Goal: Transaction & Acquisition: Purchase product/service

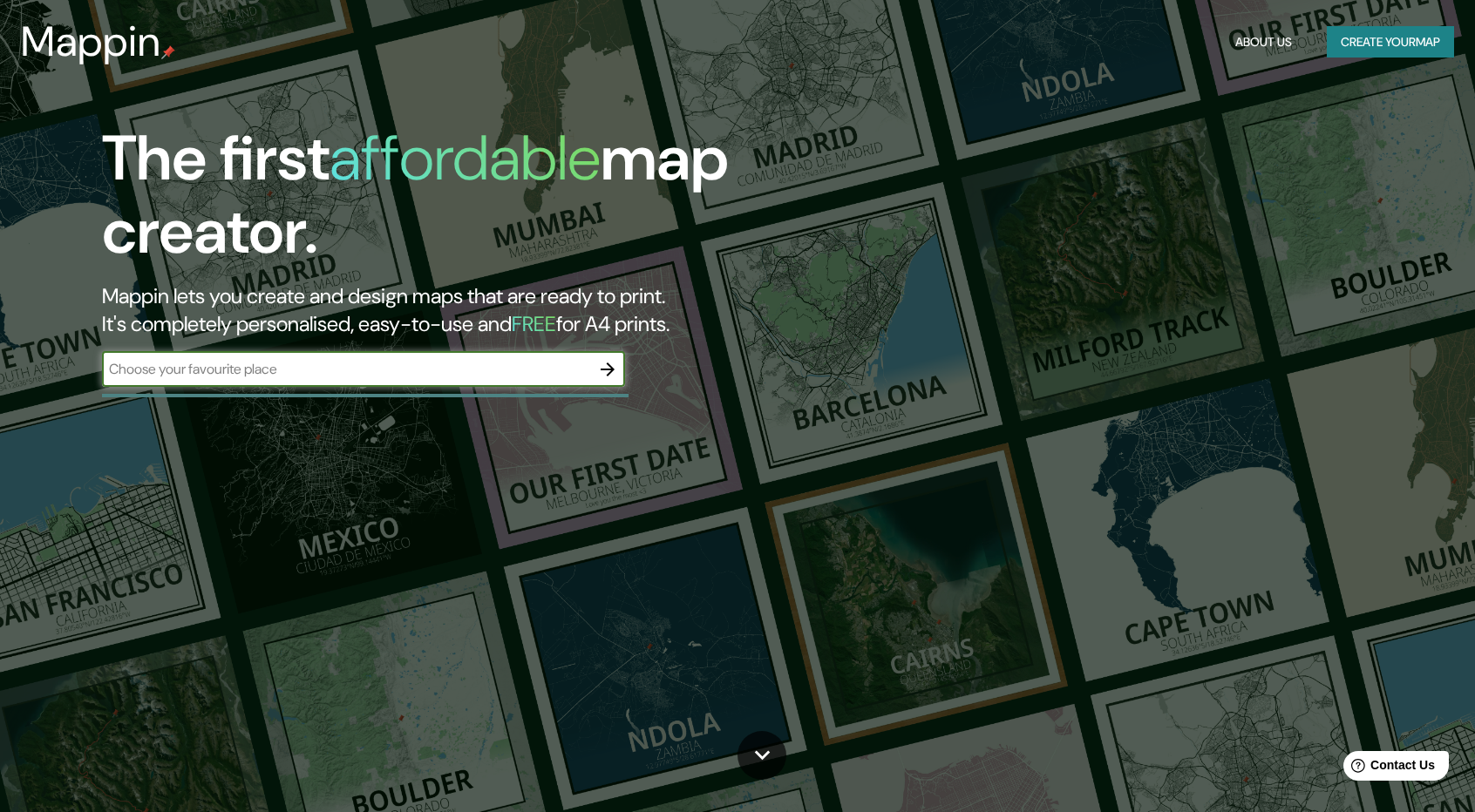
click at [302, 376] on input "text" at bounding box center [346, 369] width 489 height 20
type input "merida"
click at [610, 365] on icon "button" at bounding box center [607, 370] width 21 height 21
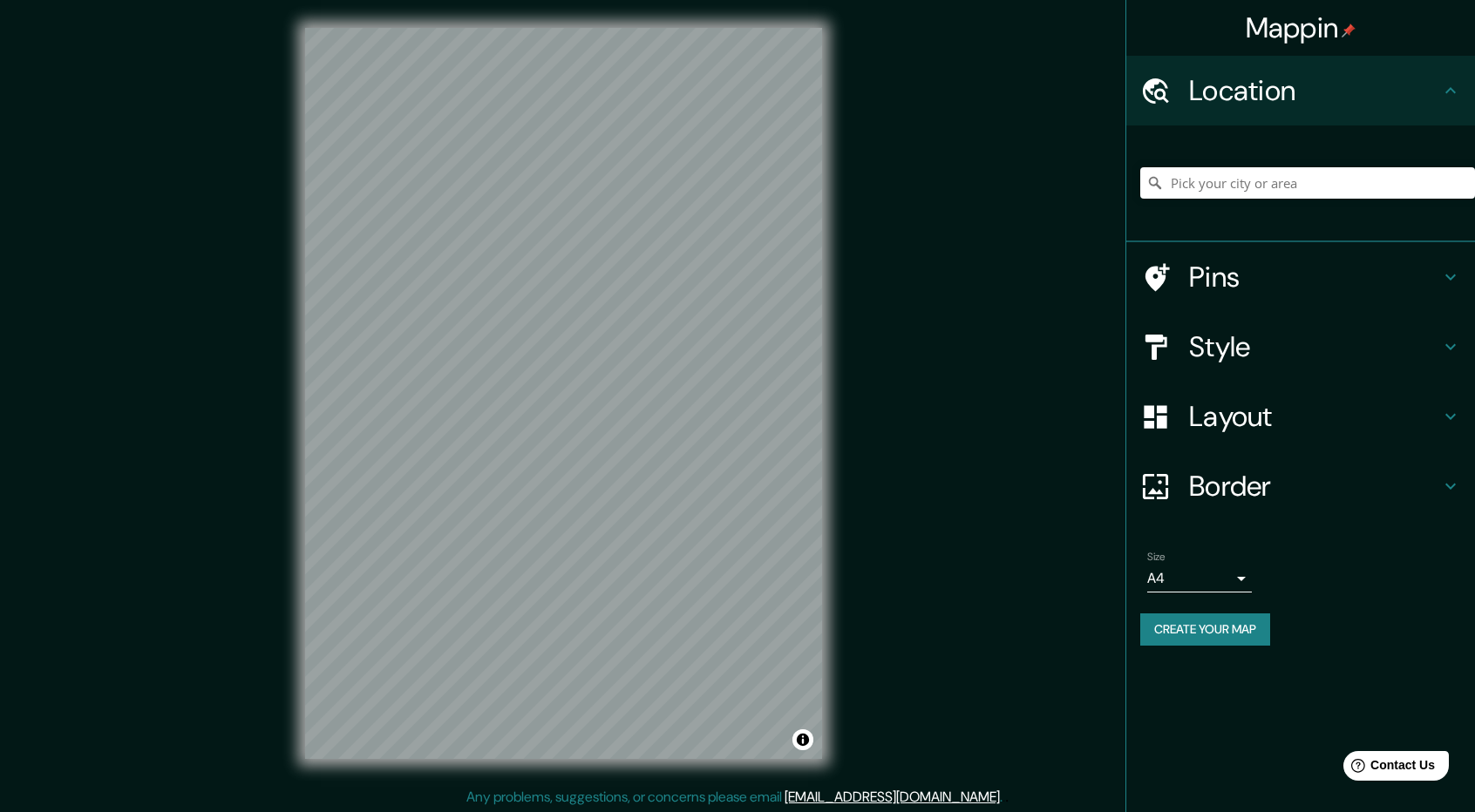
click at [202, 356] on div "Mappin Location Pins Style Layout Border Choose a border. Hint : you can make l…" at bounding box center [738, 407] width 1475 height 815
click at [1455, 337] on icon at bounding box center [1450, 347] width 21 height 21
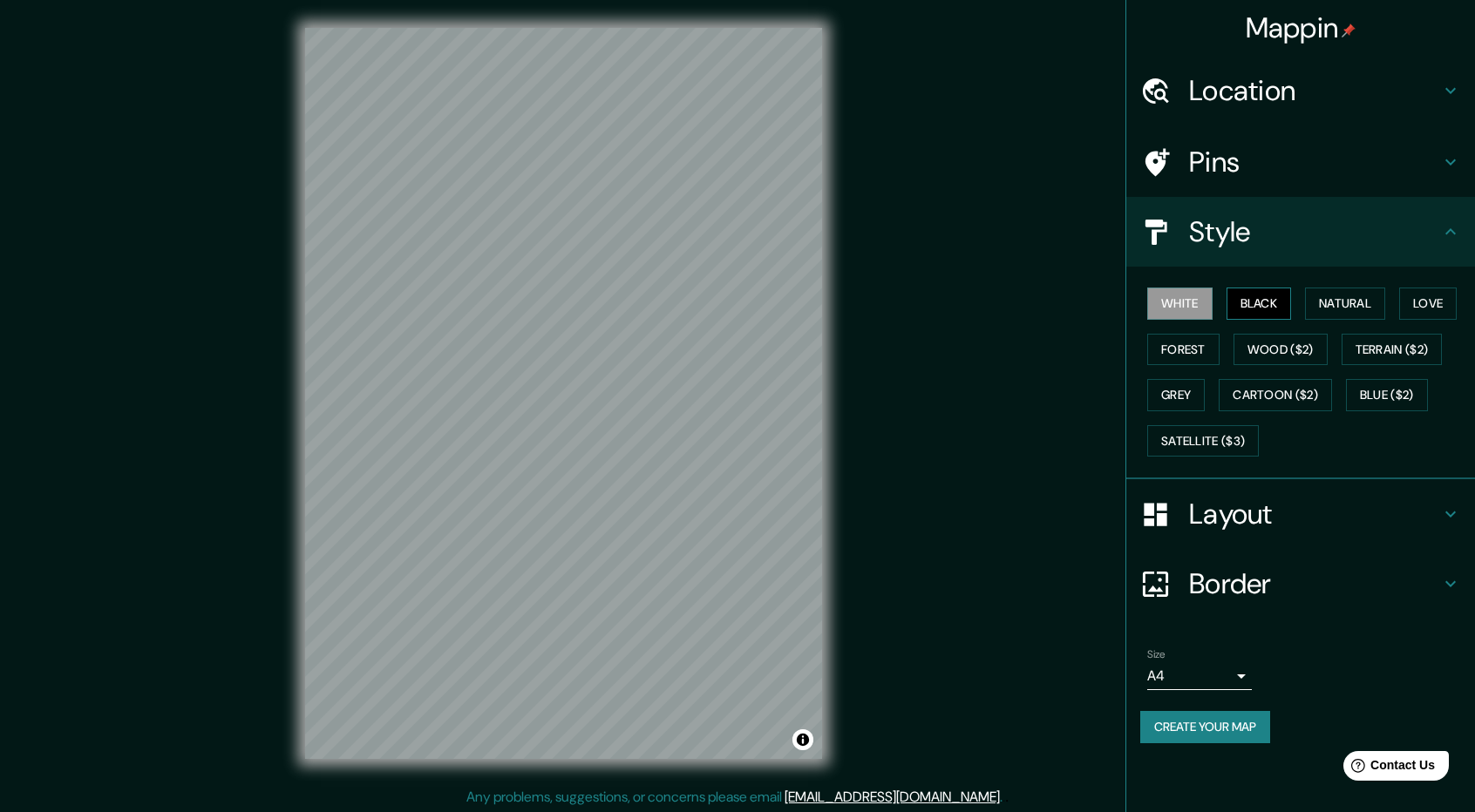
click at [1286, 305] on button "Black" at bounding box center [1258, 304] width 65 height 32
click at [1331, 299] on button "Natural" at bounding box center [1344, 304] width 80 height 32
click at [1425, 304] on button "Love" at bounding box center [1427, 304] width 58 height 32
click at [1202, 348] on button "Forest" at bounding box center [1183, 350] width 73 height 32
click at [1435, 510] on h4 "Layout" at bounding box center [1315, 514] width 251 height 35
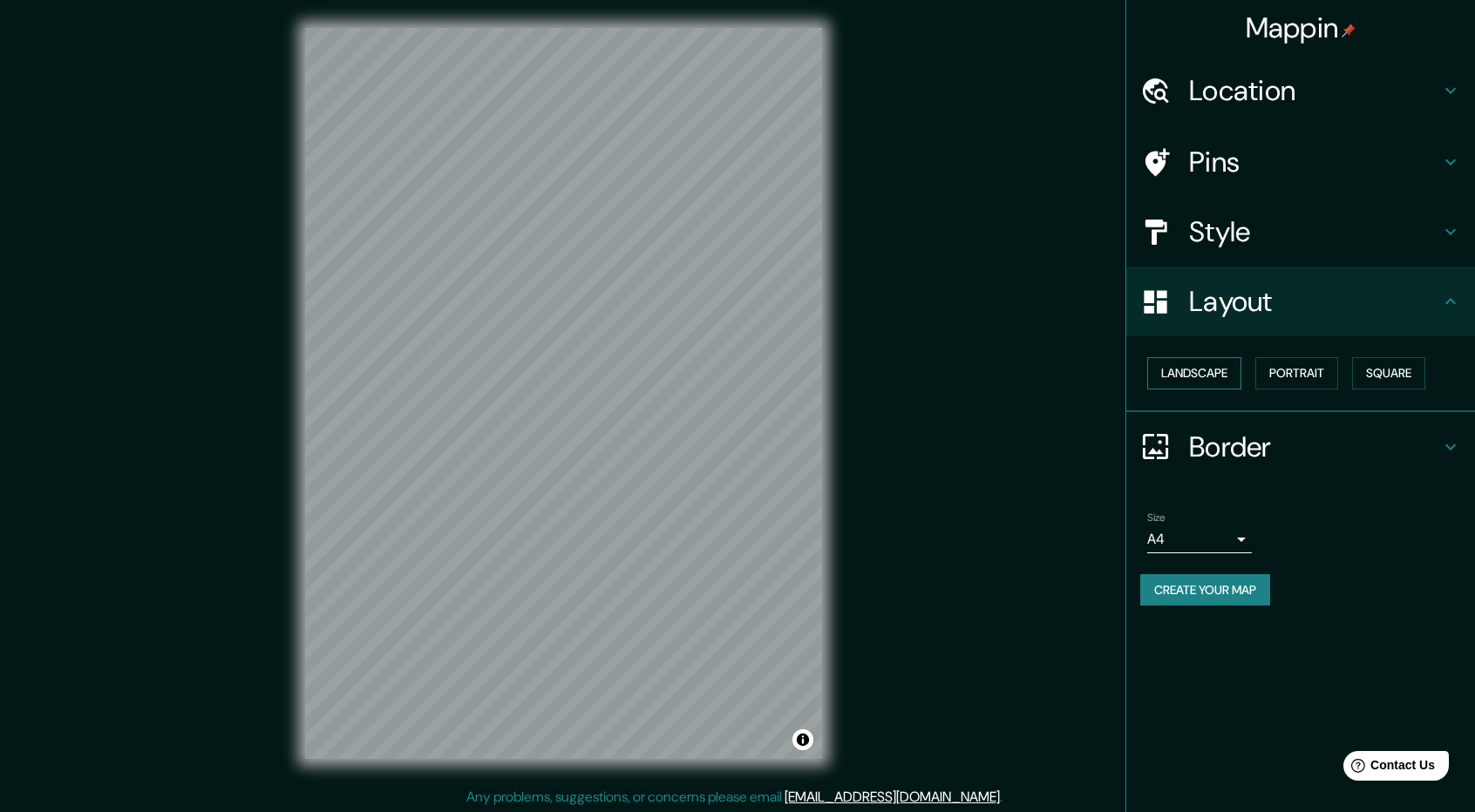
click at [1213, 374] on button "Landscape" at bounding box center [1194, 373] width 94 height 32
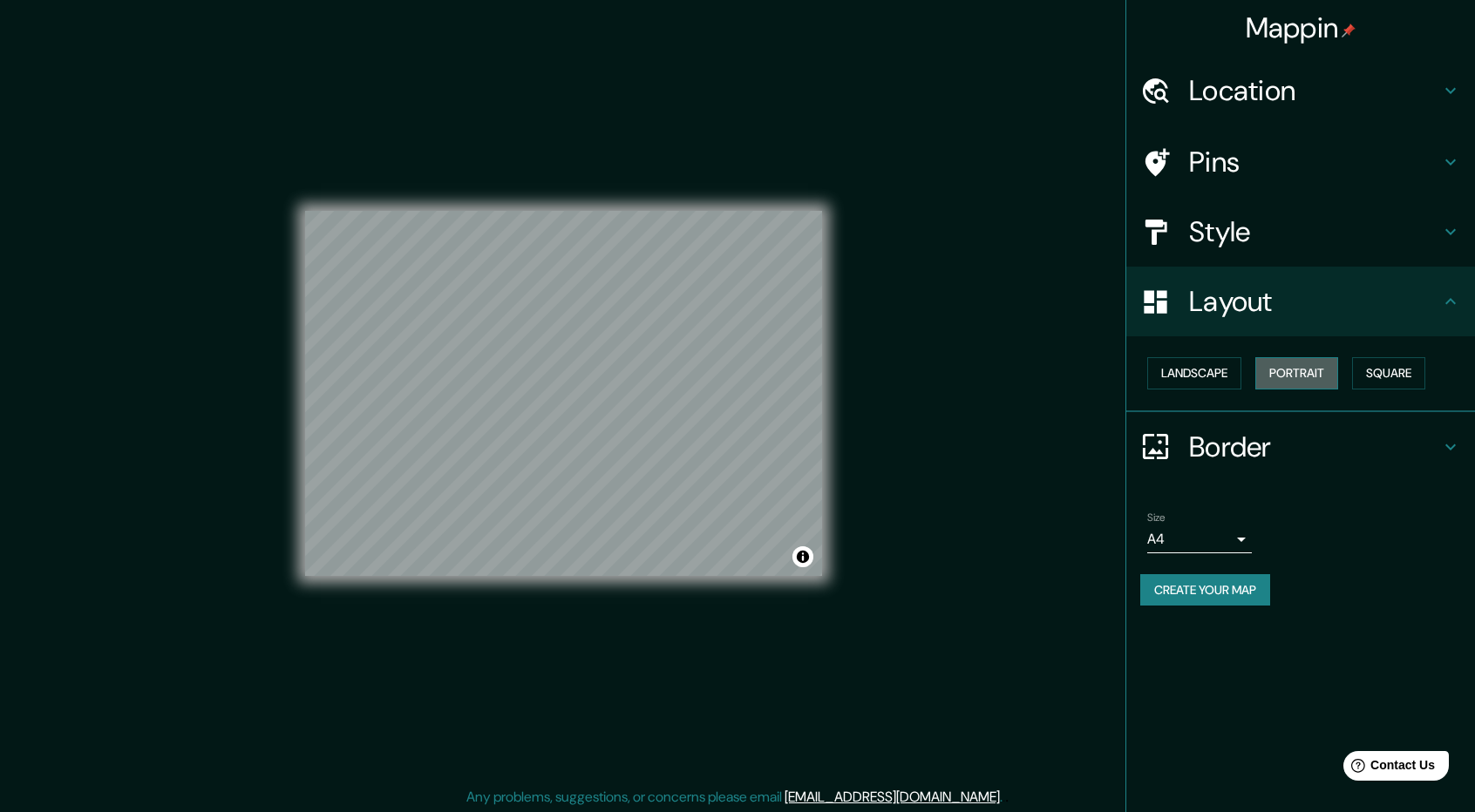
click at [1304, 375] on button "Portrait" at bounding box center [1297, 373] width 83 height 32
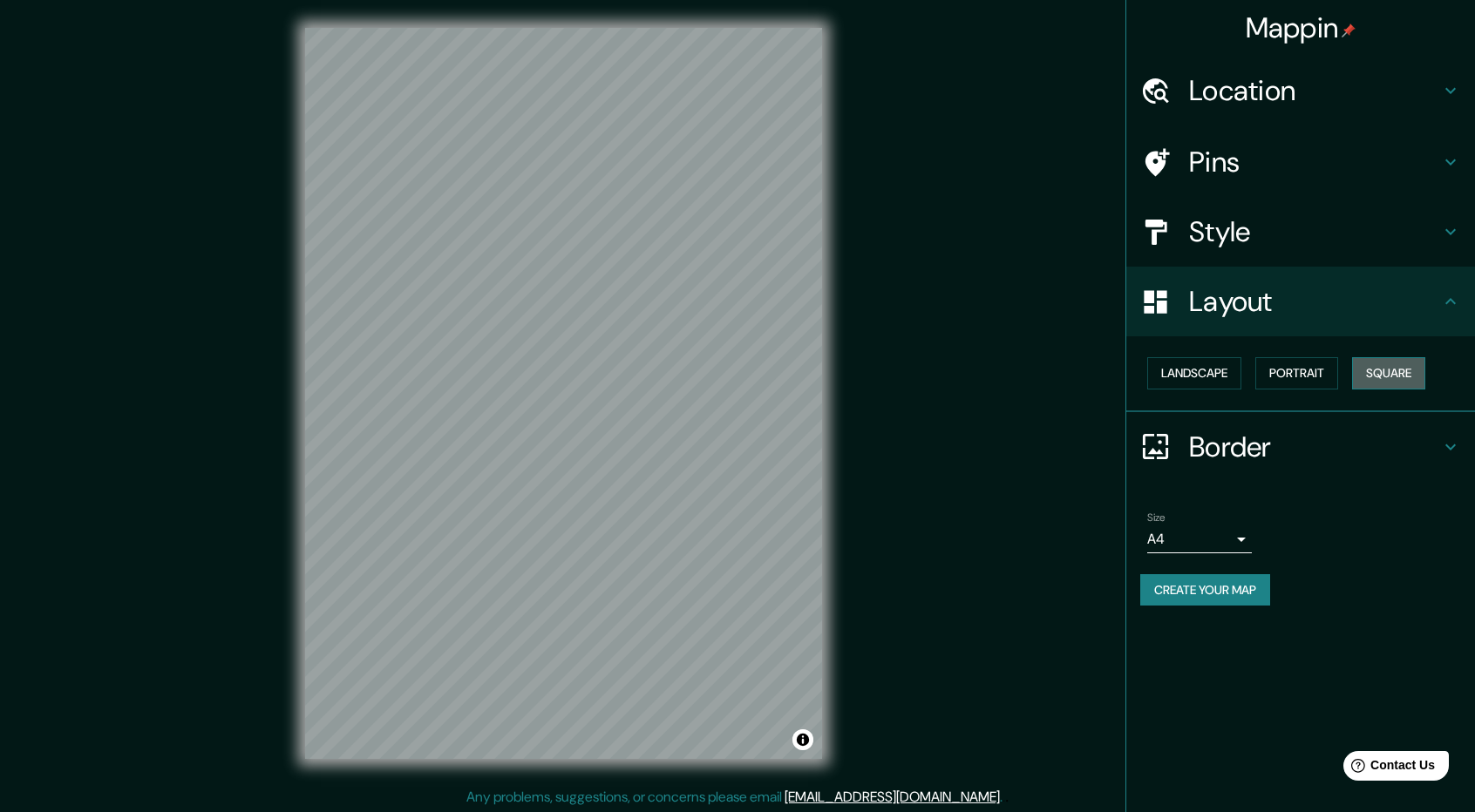
click at [1375, 375] on button "Square" at bounding box center [1388, 373] width 74 height 32
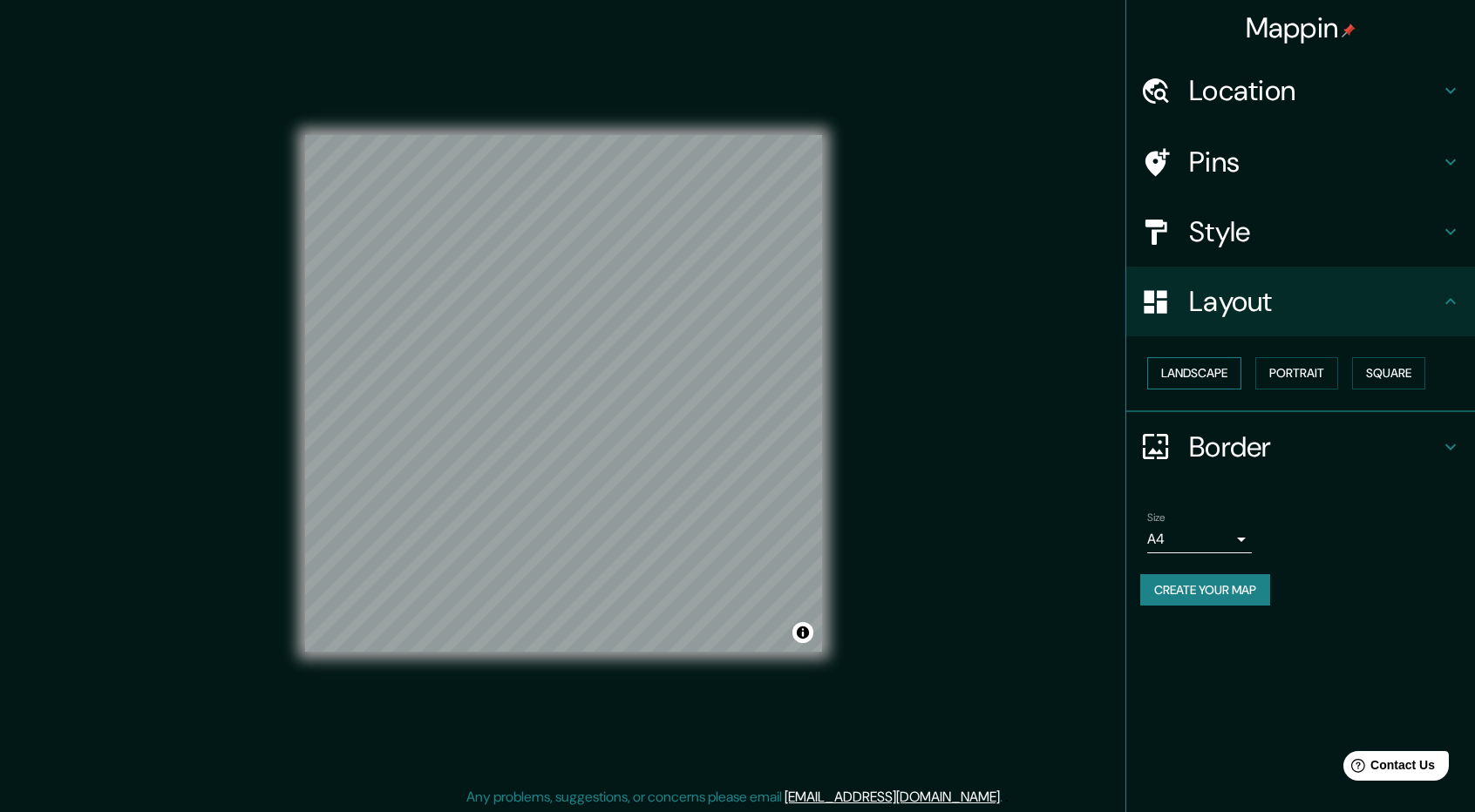
click at [1194, 372] on button "Landscape" at bounding box center [1194, 373] width 94 height 32
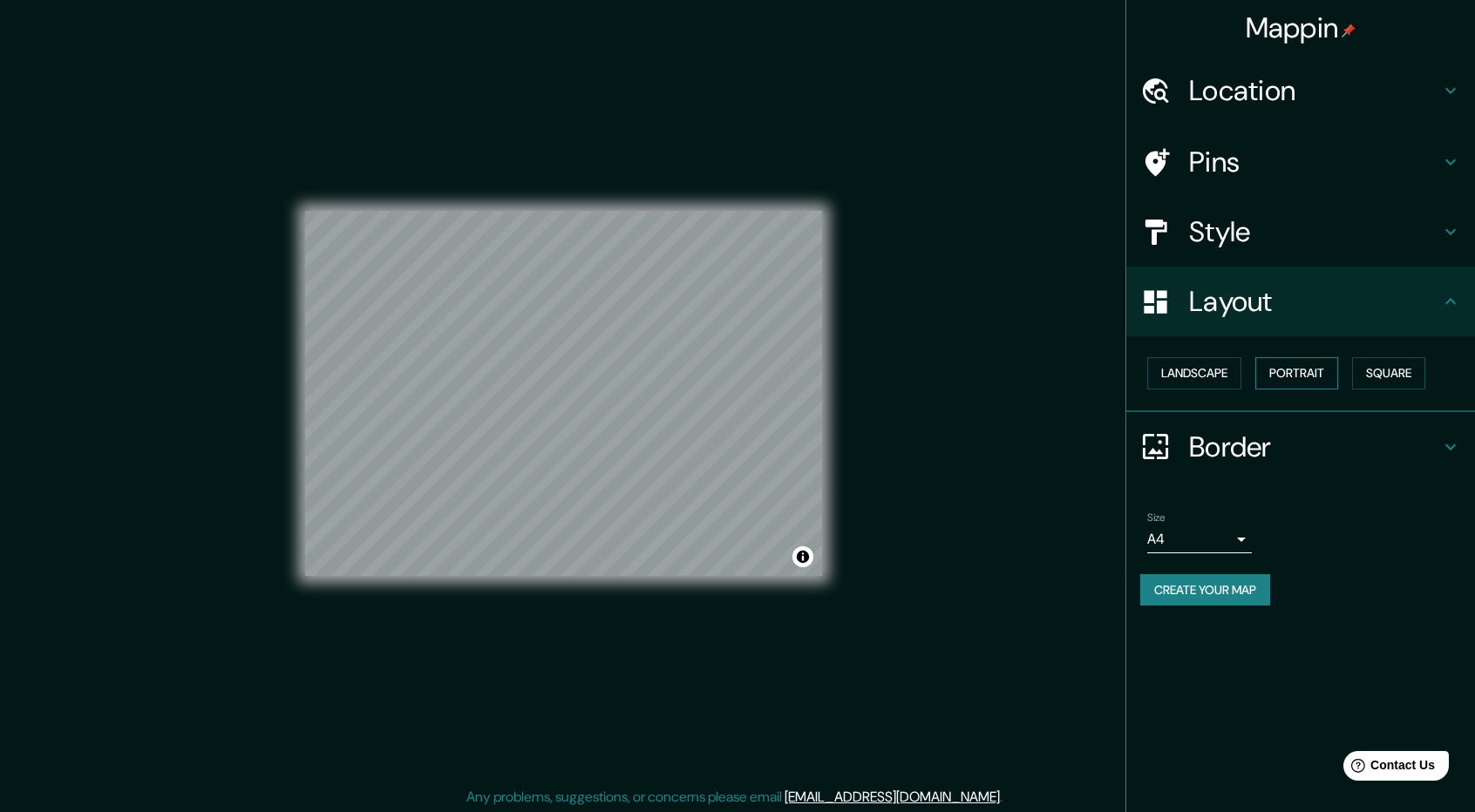
click at [1338, 375] on button "Portrait" at bounding box center [1297, 373] width 83 height 32
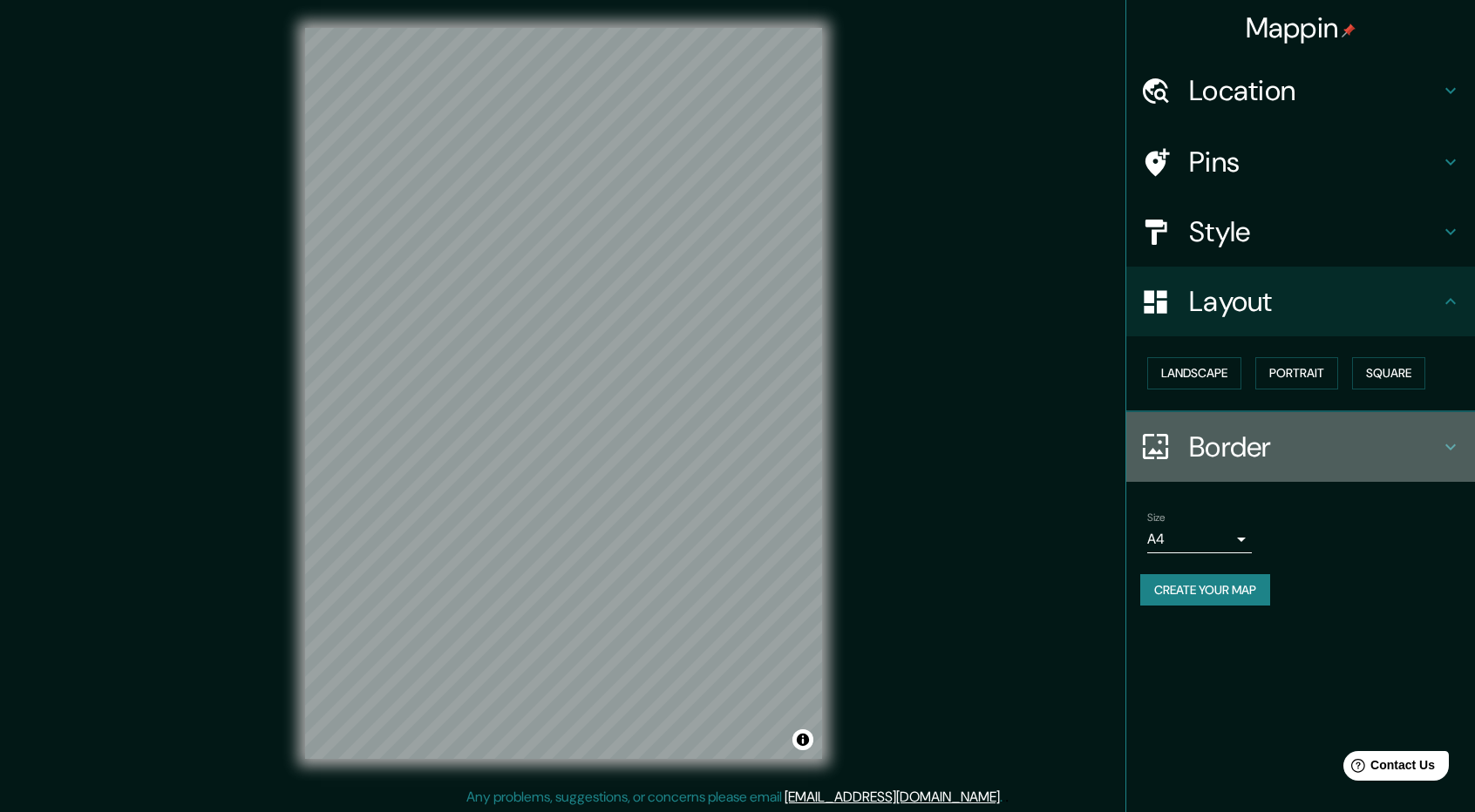
click at [1430, 440] on h4 "Border" at bounding box center [1315, 447] width 251 height 35
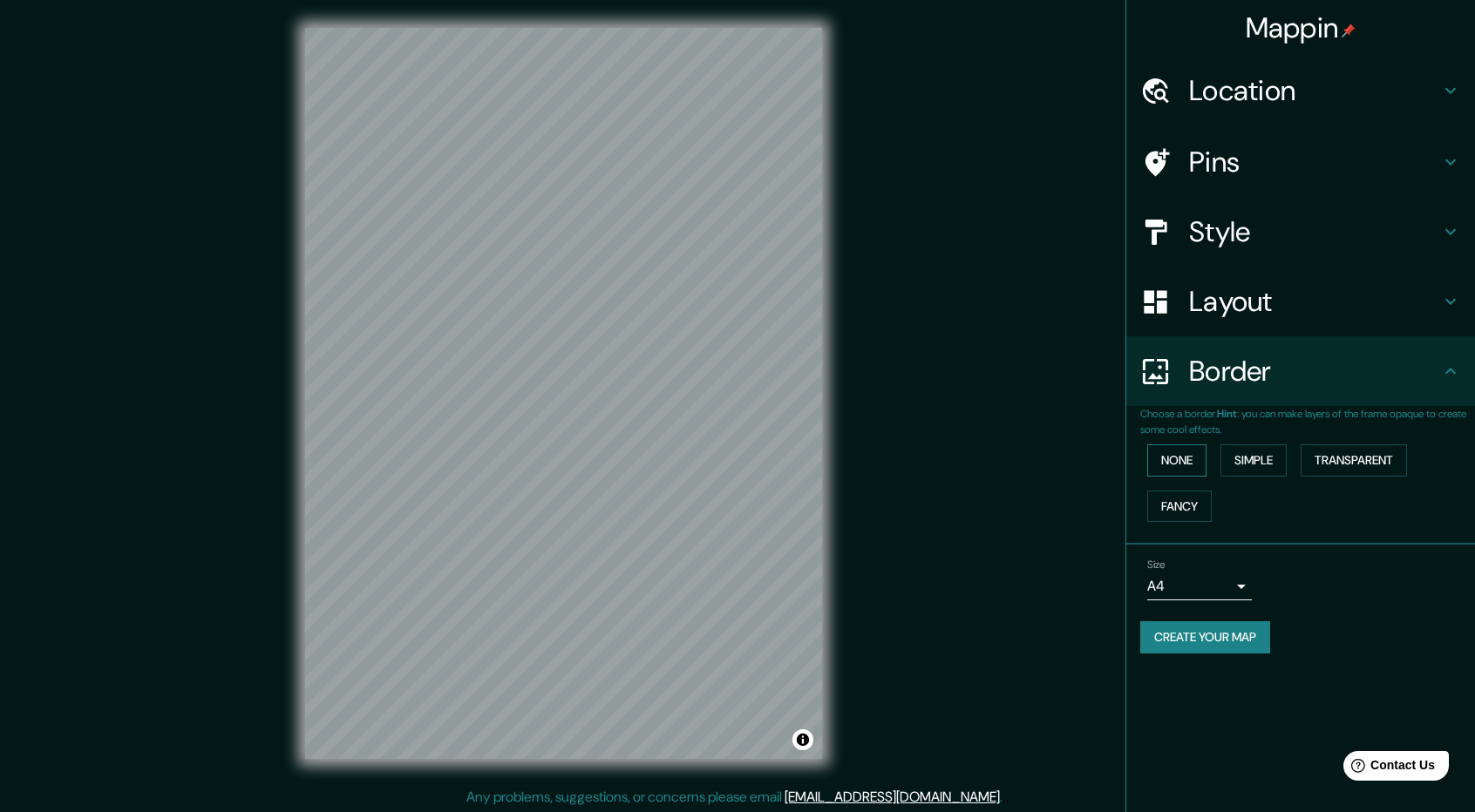
click at [1188, 454] on button "None" at bounding box center [1176, 460] width 59 height 32
click at [1265, 457] on button "Simple" at bounding box center [1253, 460] width 66 height 32
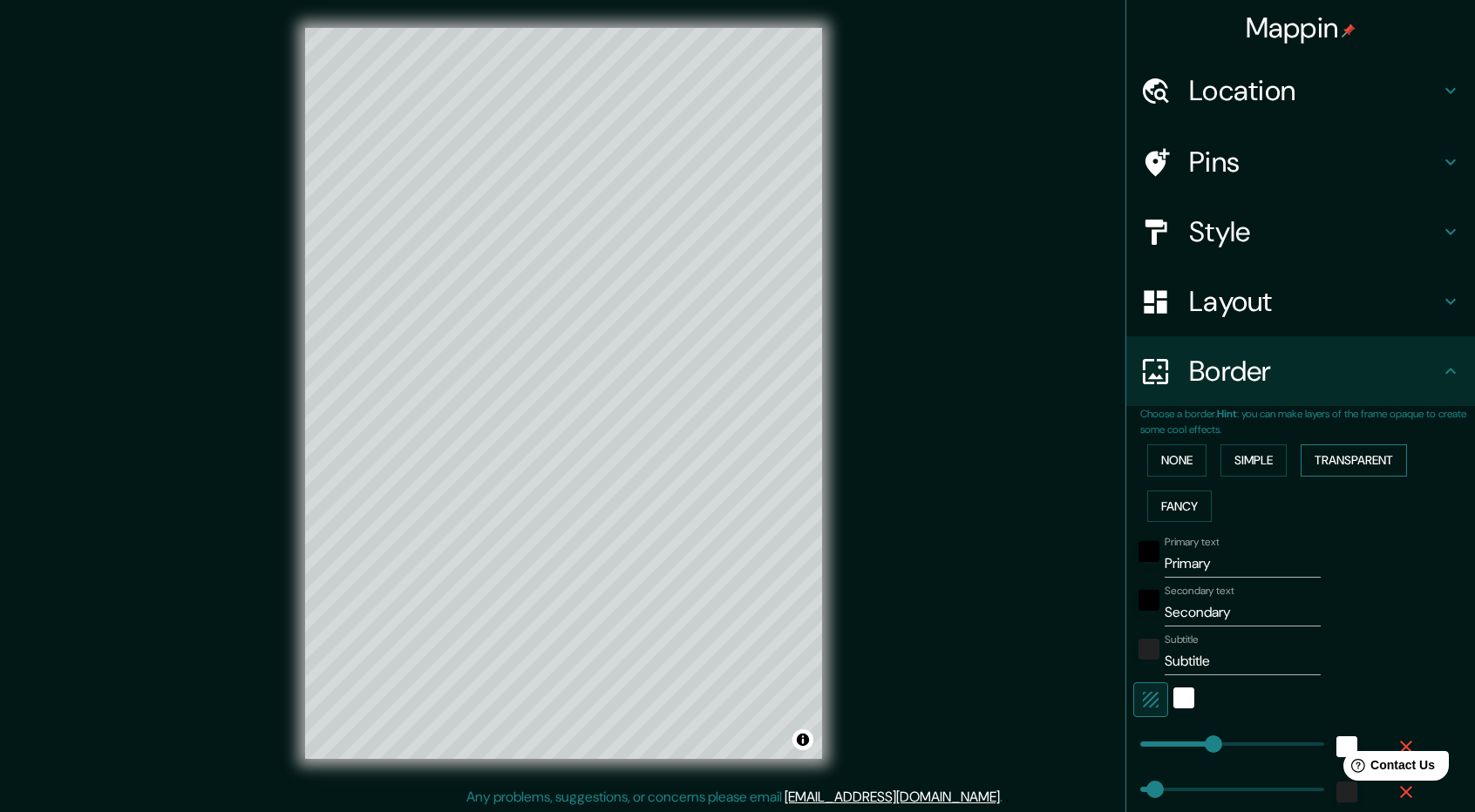
click at [1334, 457] on button "Transparent" at bounding box center [1353, 460] width 107 height 32
click at [1154, 506] on button "Fancy" at bounding box center [1179, 506] width 64 height 32
click at [1165, 470] on button "None" at bounding box center [1176, 460] width 59 height 32
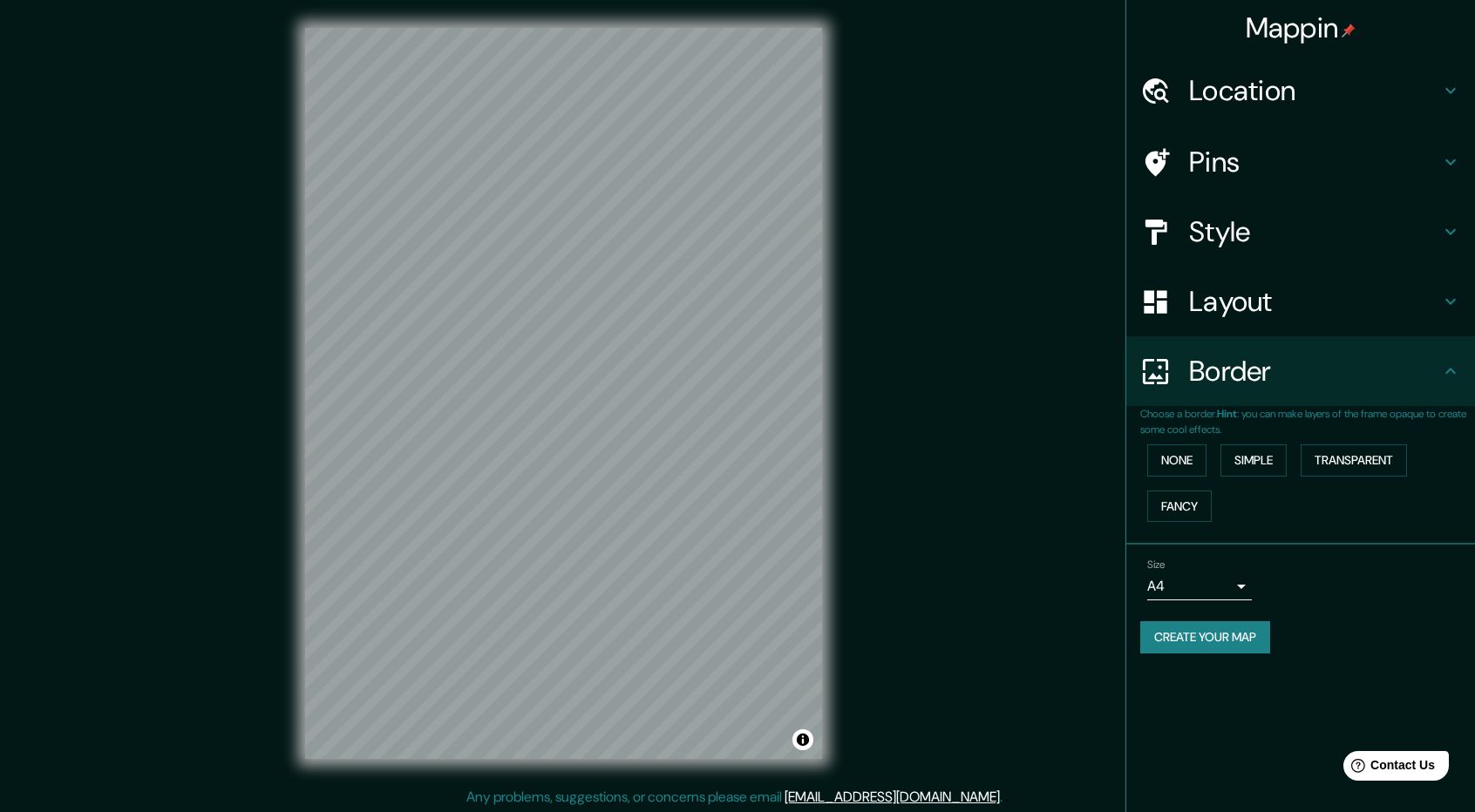
click at [1246, 582] on body "Mappin Location Pins Style Layout Border Choose a border. Hint : you can make l…" at bounding box center [738, 406] width 1475 height 812
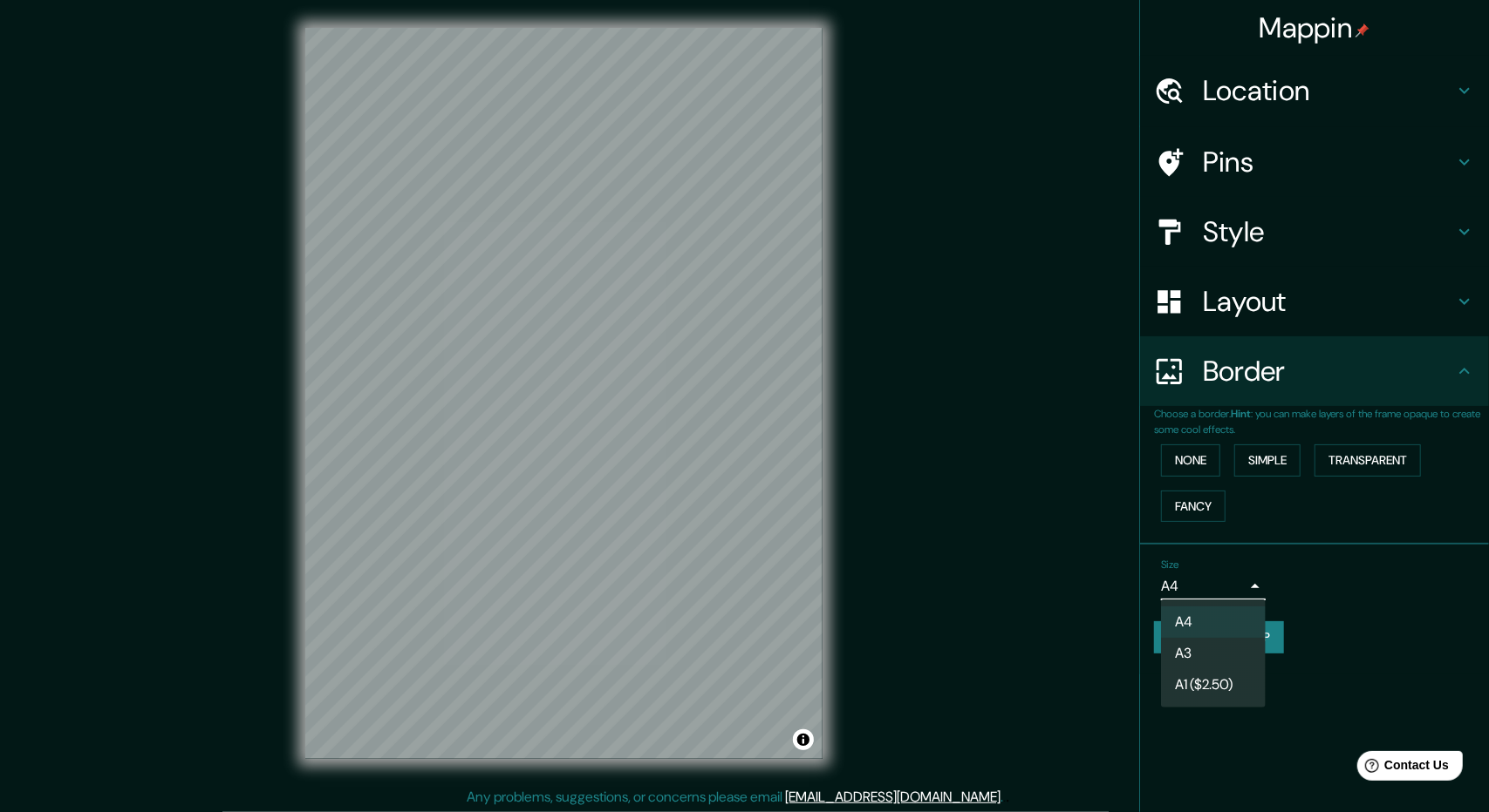
click at [1196, 648] on li "A3" at bounding box center [1213, 653] width 105 height 31
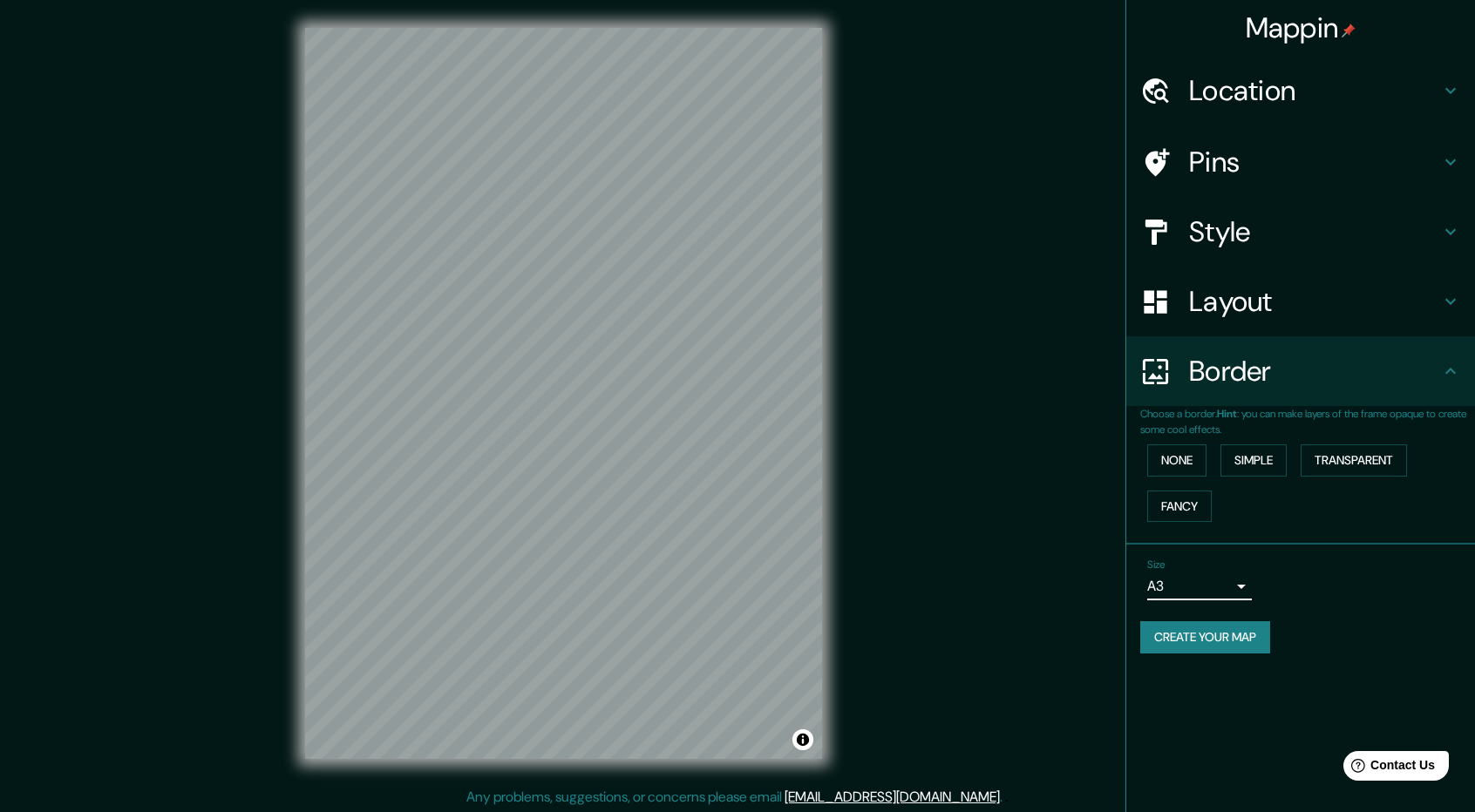
click at [1247, 585] on body "Mappin Location Pins Style Layout Border Choose a border. Hint : you can make l…" at bounding box center [738, 406] width 1475 height 812
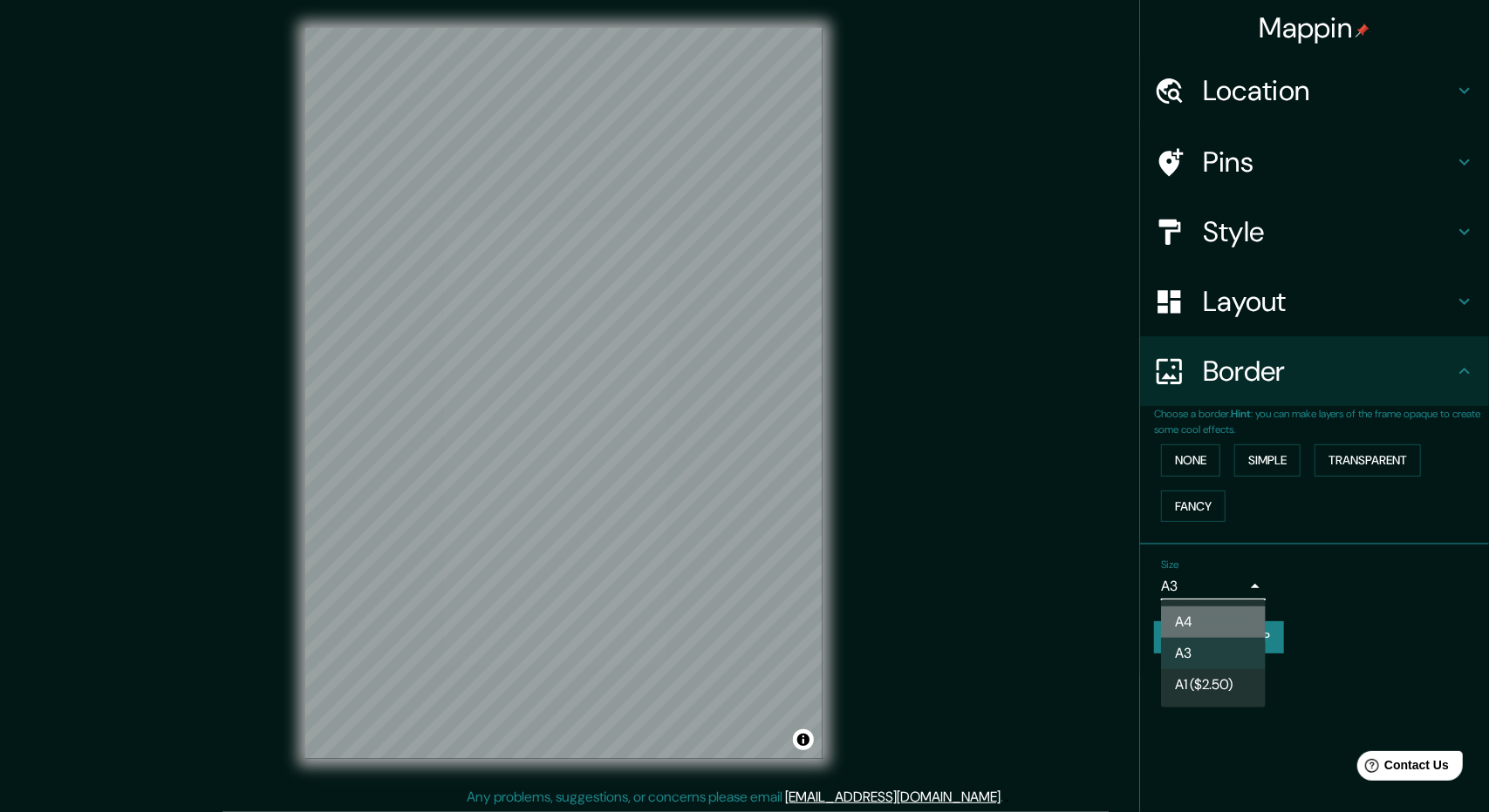
click at [1214, 611] on li "A4" at bounding box center [1213, 621] width 105 height 31
type input "single"
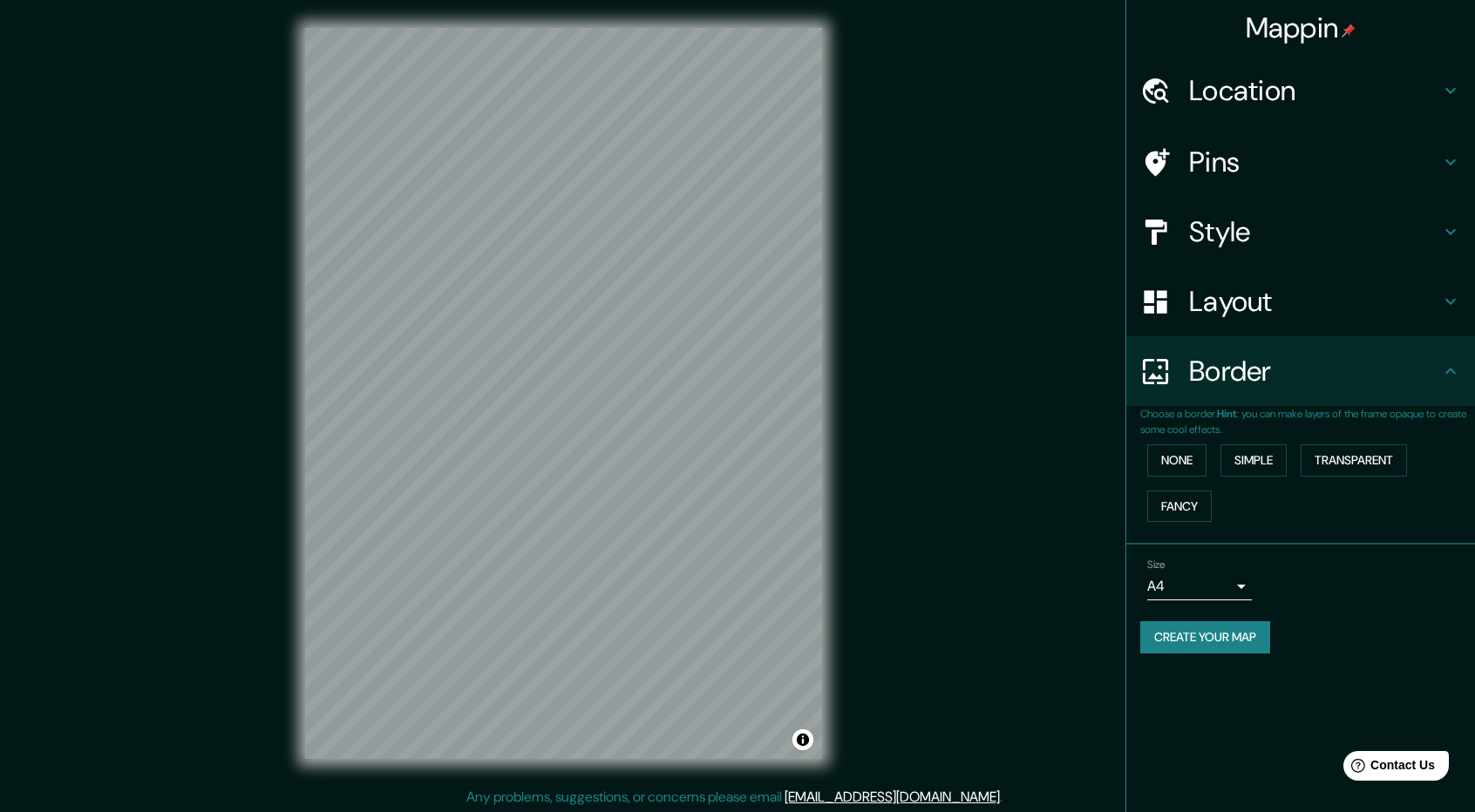
click at [1396, 574] on div "A4 A3 A1 ($2.50)" at bounding box center [738, 406] width 1475 height 812
click at [1222, 633] on button "Create your map" at bounding box center [1205, 638] width 130 height 32
